Goal: Task Accomplishment & Management: Manage account settings

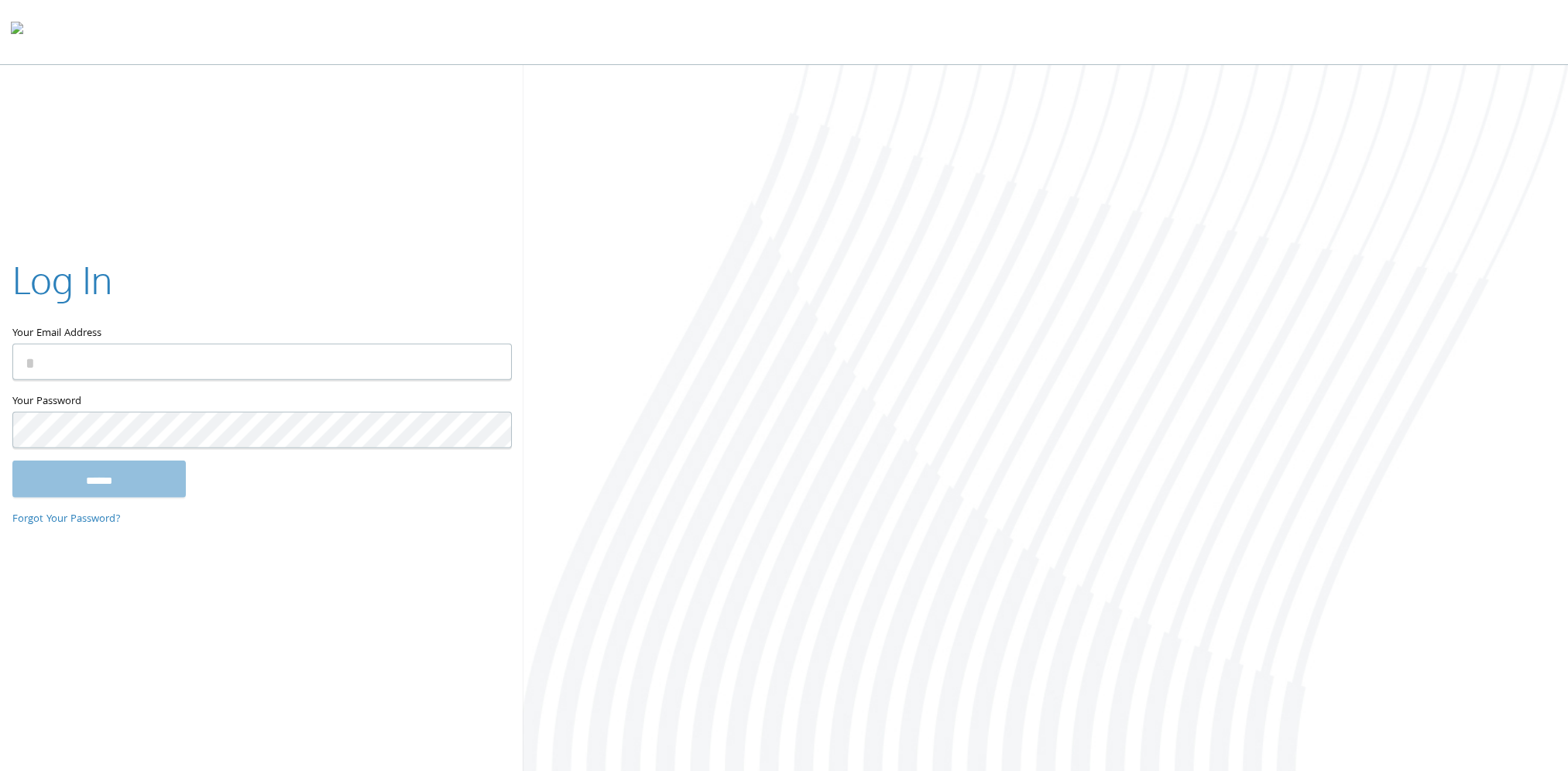
type input "**********"
click at [66, 480] on input "******" at bounding box center [100, 479] width 174 height 38
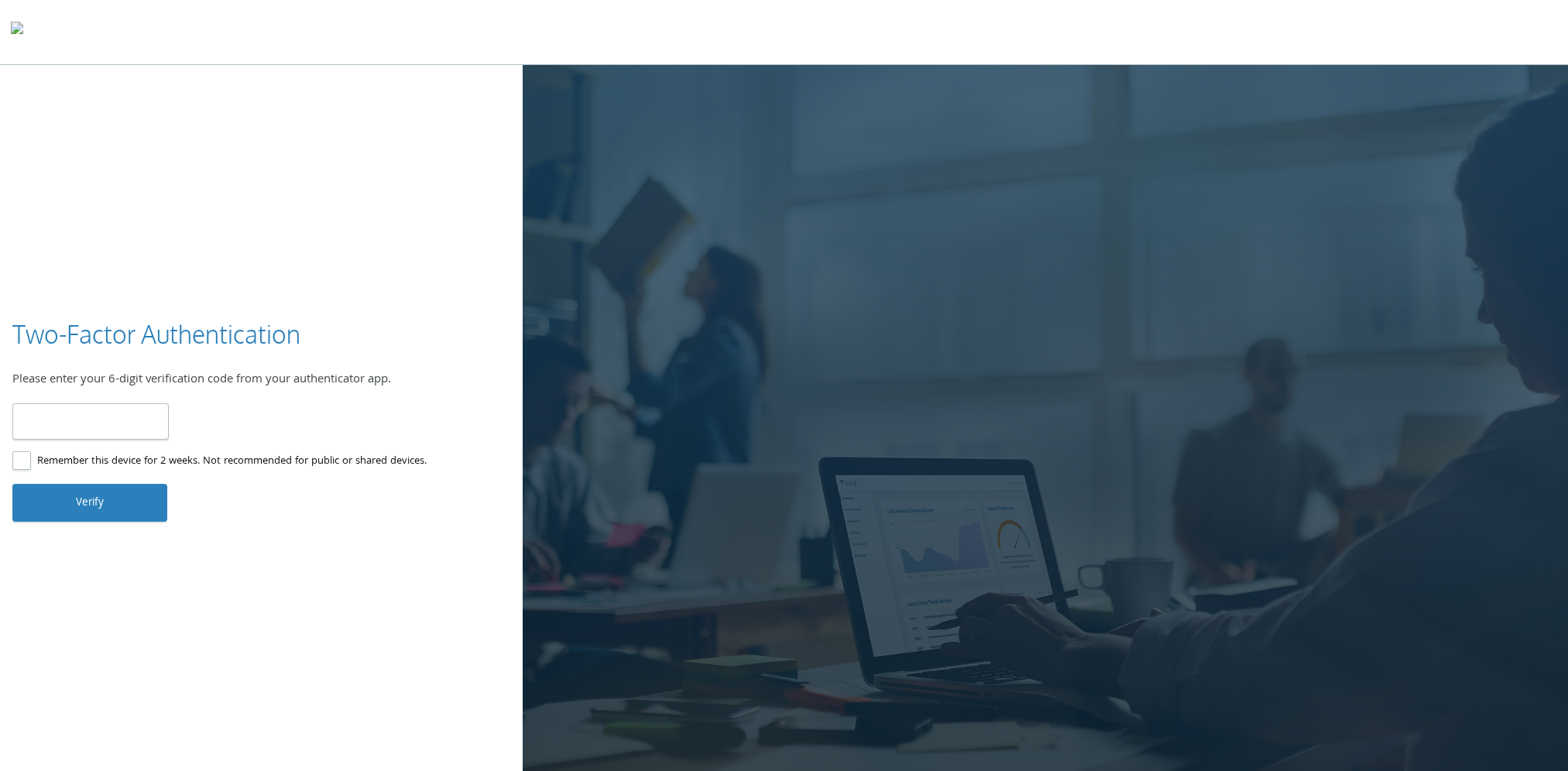
type input "******"
click at [71, 493] on button "Verify" at bounding box center [90, 502] width 155 height 38
